Goal: Task Accomplishment & Management: Manage account settings

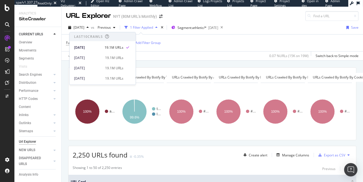
scroll to position [102, 0]
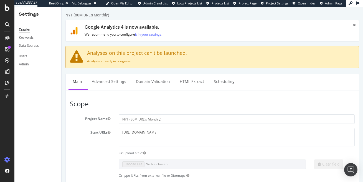
click at [274, 3] on span "Project Settings" at bounding box center [277, 3] width 22 height 4
click at [248, 3] on span "Project Page" at bounding box center [248, 3] width 18 height 4
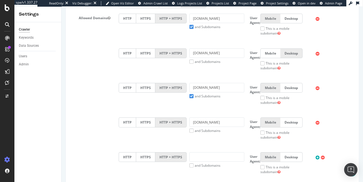
scroll to position [244, 0]
click at [202, 122] on input "thewirecutter.com" at bounding box center [216, 121] width 55 height 9
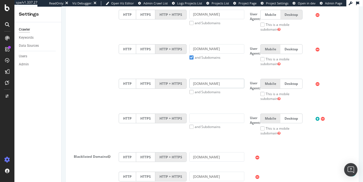
scroll to position [280, 0]
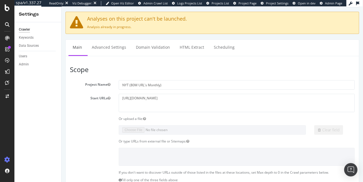
scroll to position [7, 0]
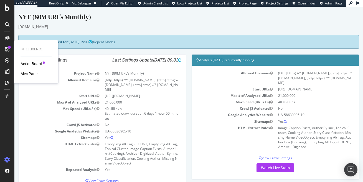
click at [31, 74] on div "AlertPanel" at bounding box center [30, 74] width 18 height 6
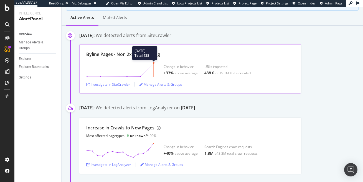
scroll to position [81, 0]
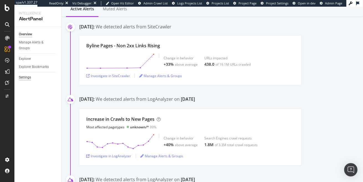
click at [27, 77] on div "Settings" at bounding box center [25, 77] width 12 height 6
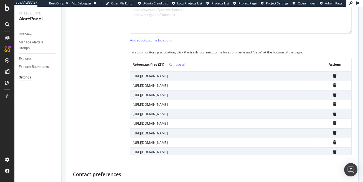
scroll to position [217, 0]
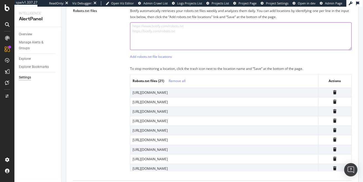
click at [171, 34] on textarea "To enrich screen reader interactions, please activate Accessibility in Grammarl…" at bounding box center [241, 36] width 222 height 28
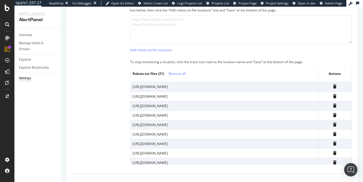
scroll to position [219, 0]
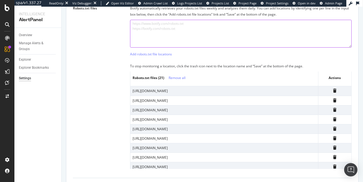
click at [145, 35] on textarea at bounding box center [241, 34] width 222 height 28
paste textarea "[URL][DOMAIN_NAME]"
type textarea "[URL][DOMAIN_NAME]"
